Goal: Information Seeking & Learning: Learn about a topic

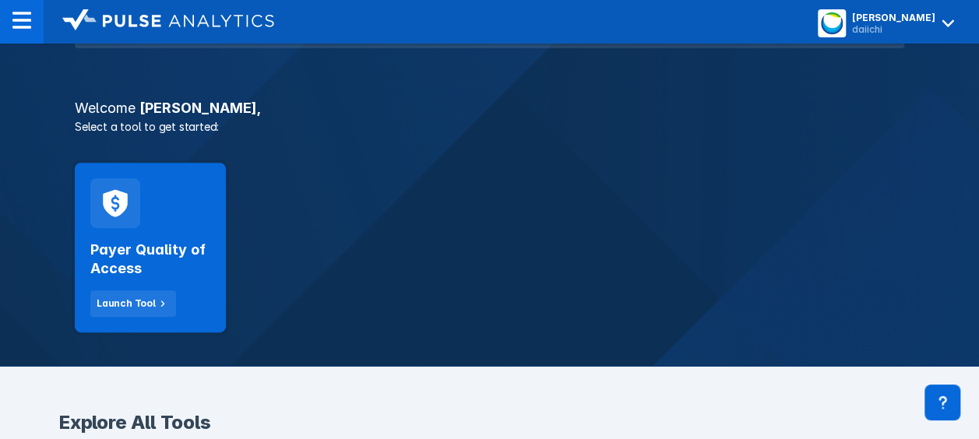
scroll to position [252, 0]
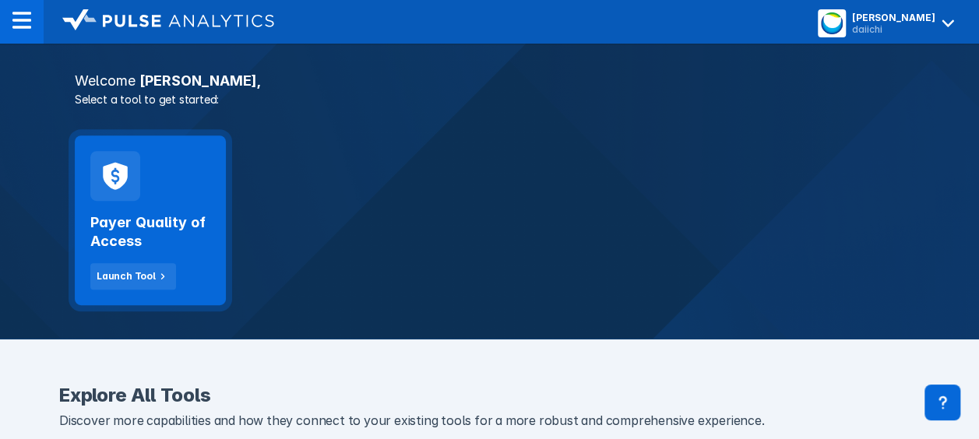
click at [144, 209] on div "Payer Quality of Access Launch Tool" at bounding box center [150, 245] width 120 height 89
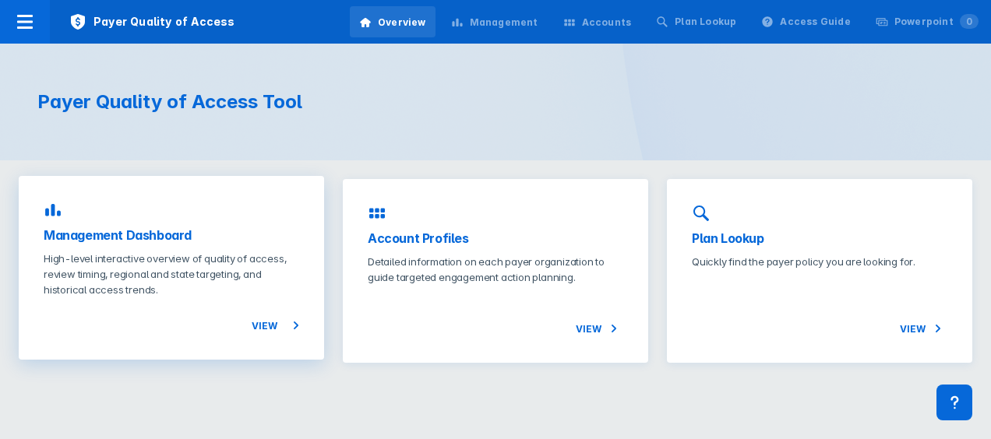
click at [111, 236] on h3 "Management Dashboard" at bounding box center [171, 235] width 255 height 19
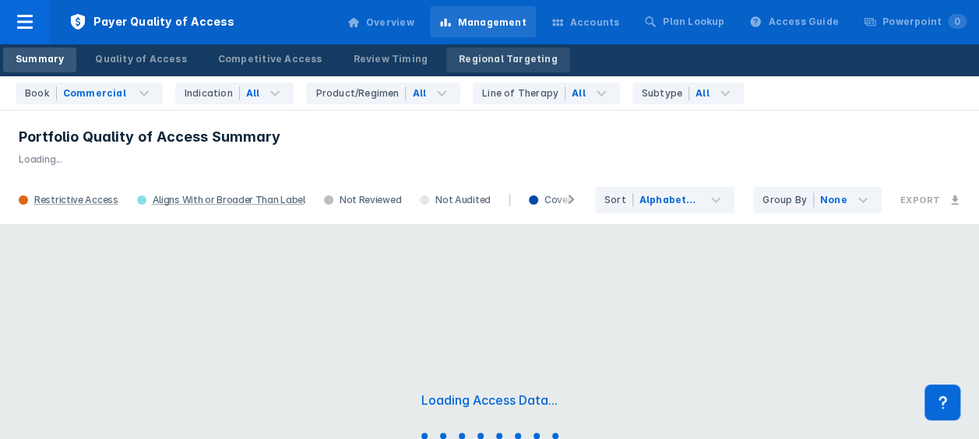
click at [486, 56] on div "Regional Targeting" at bounding box center [508, 59] width 99 height 14
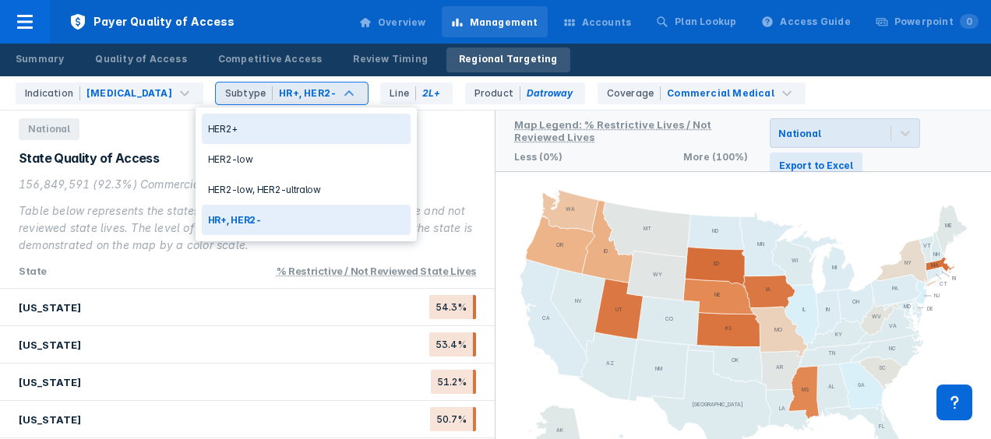
click at [237, 123] on div "HER2+" at bounding box center [306, 129] width 209 height 30
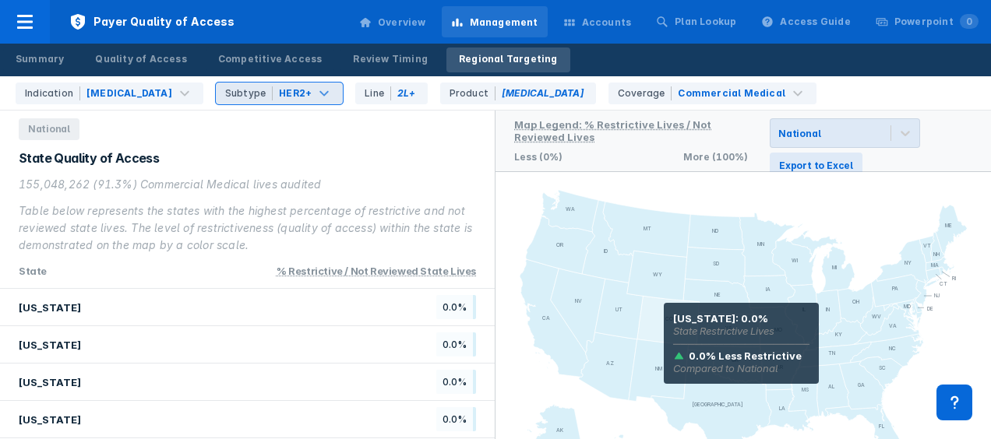
click at [664, 325] on icon at bounding box center [668, 320] width 62 height 49
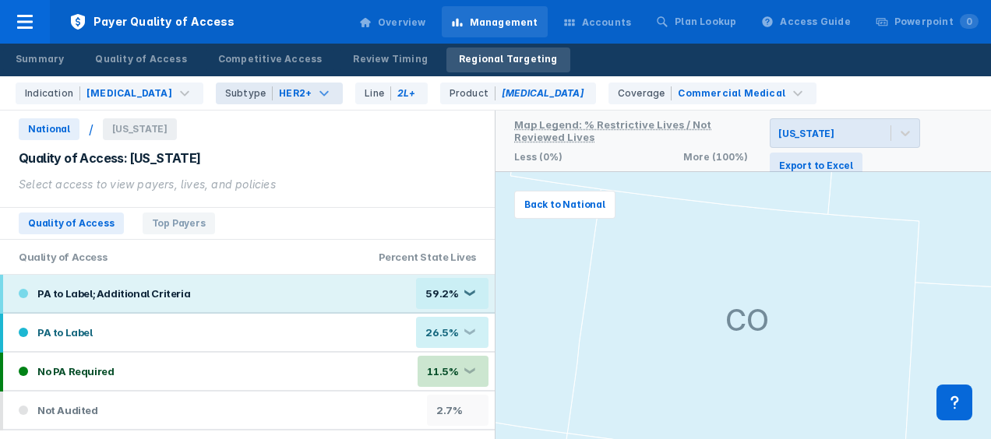
click at [469, 297] on div "59.2% ❮" at bounding box center [452, 293] width 72 height 31
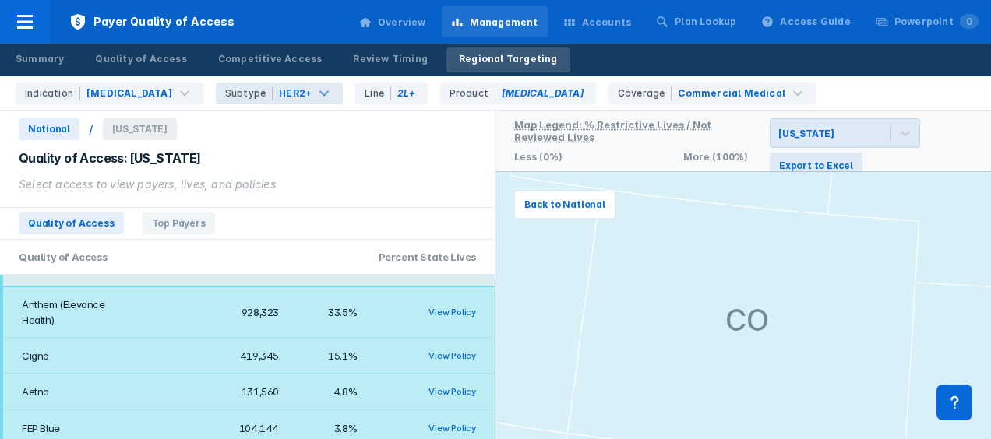
scroll to position [59, 0]
click at [447, 310] on link "View Policy" at bounding box center [452, 312] width 48 height 11
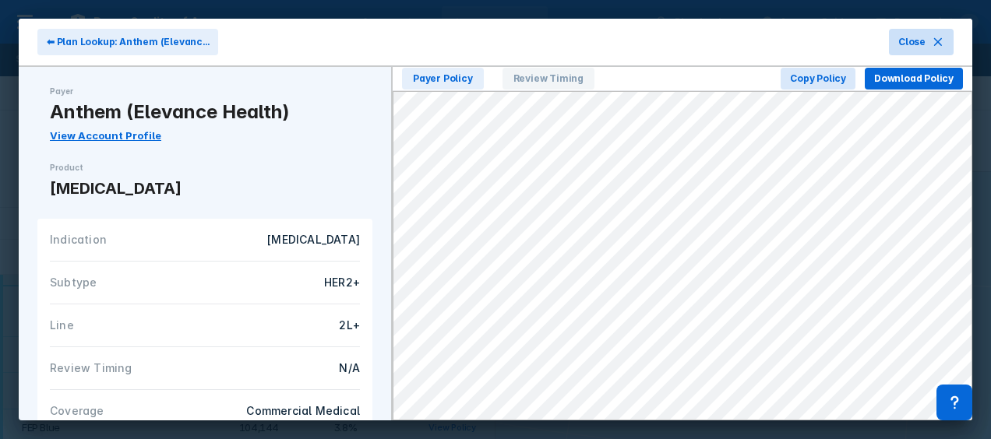
click at [939, 45] on icon at bounding box center [938, 42] width 12 height 12
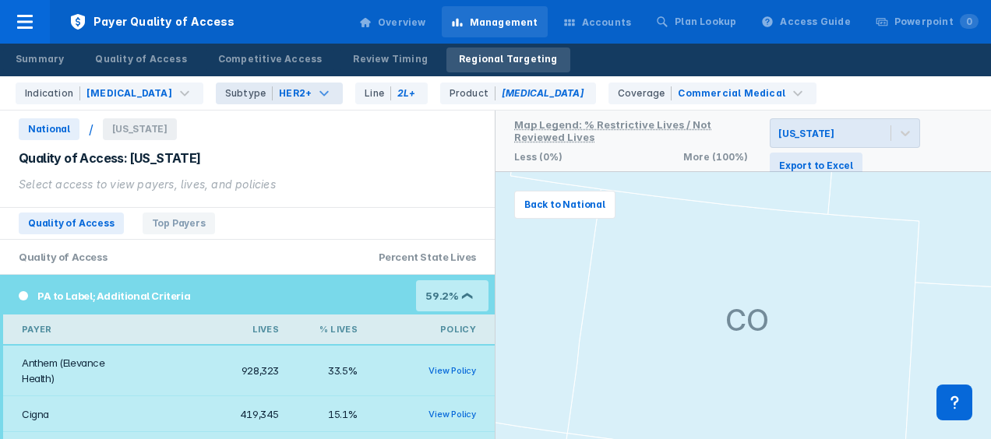
click at [463, 295] on div "❮" at bounding box center [469, 296] width 12 height 9
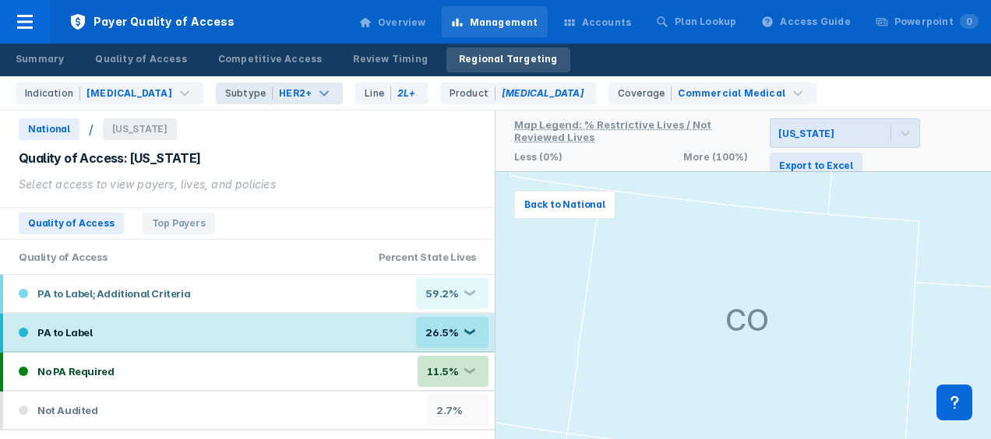
click at [470, 333] on div "❮" at bounding box center [469, 333] width 12 height 9
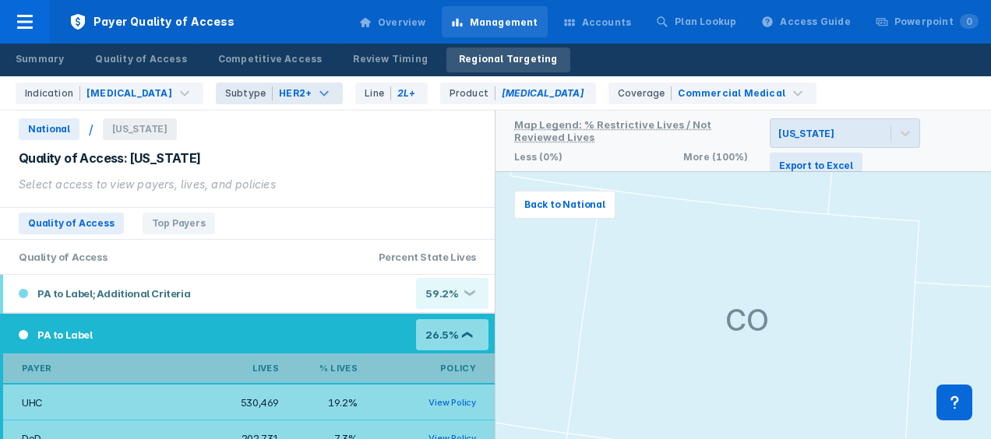
click at [459, 329] on div "26.5% ❮" at bounding box center [452, 334] width 72 height 31
